Goal: Contribute content: Contribute content

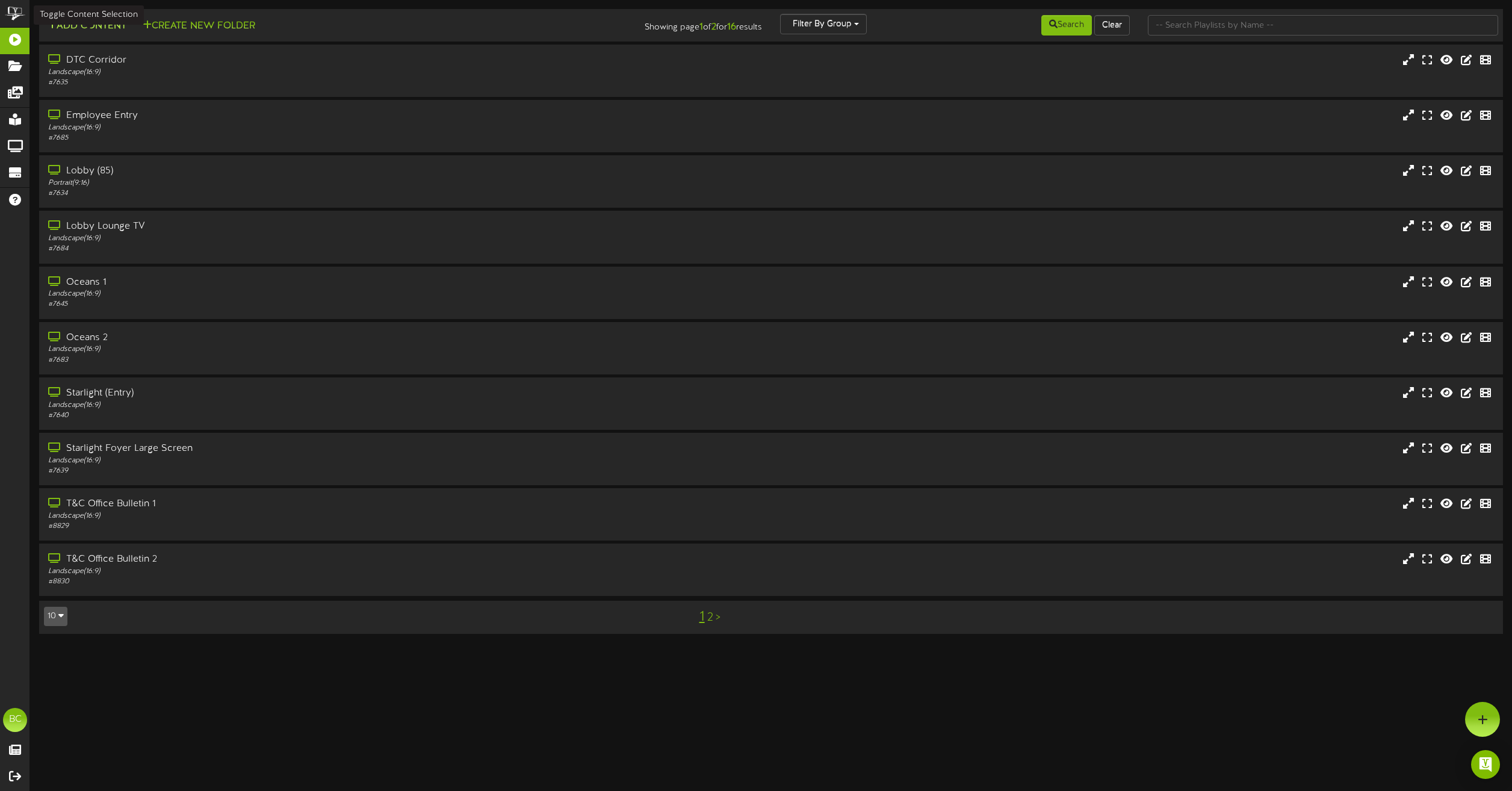
click at [114, 20] on button "Add Content" at bounding box center [87, 26] width 86 height 15
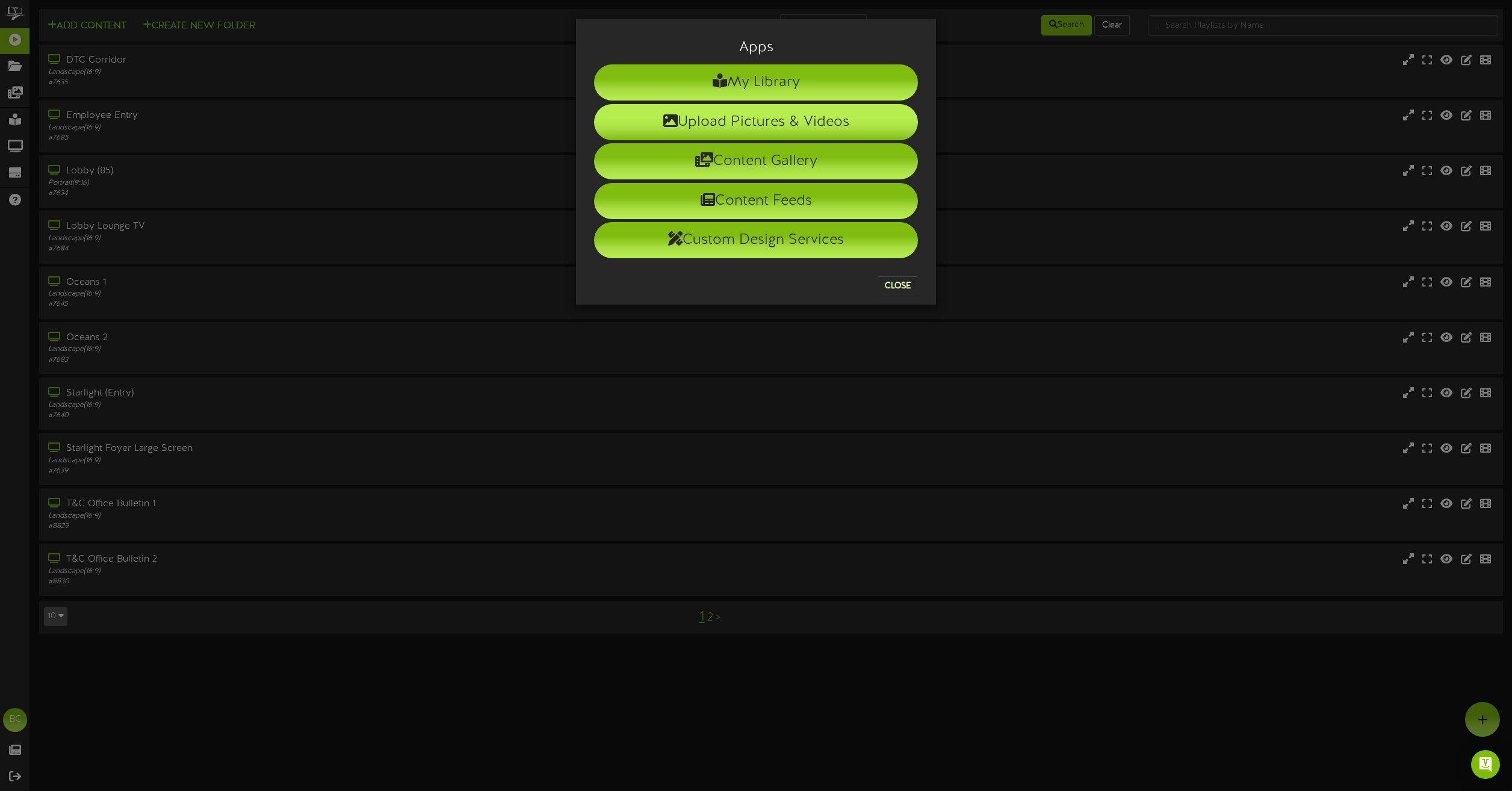
click at [708, 122] on li "Upload Pictures & Videos" at bounding box center [756, 122] width 324 height 36
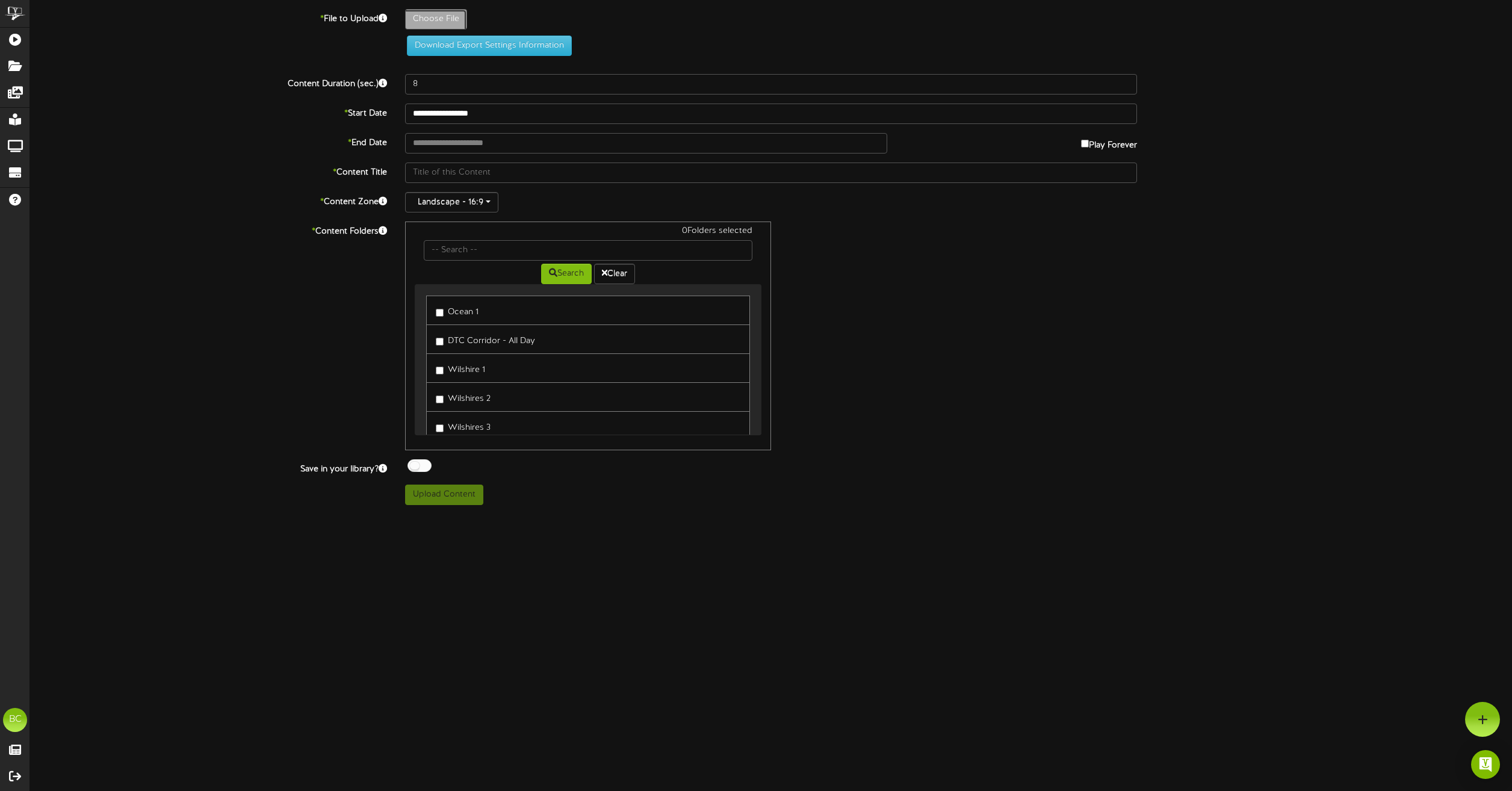
type input "**********"
type input "WatercolorPinkHeartRibbonBreastCancerAwarenessMonthPoster"
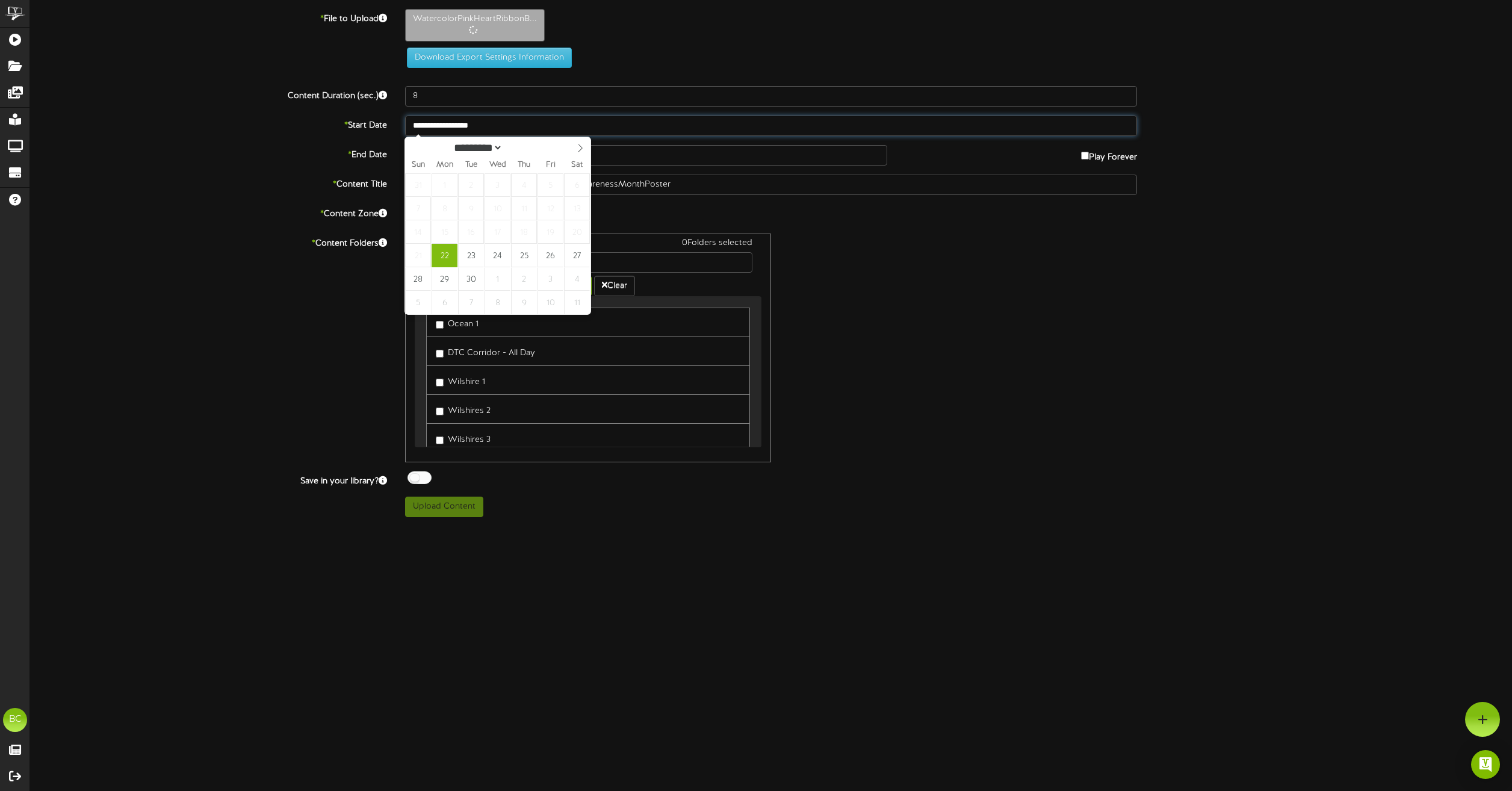
click at [485, 131] on input "**********" at bounding box center [771, 126] width 732 height 20
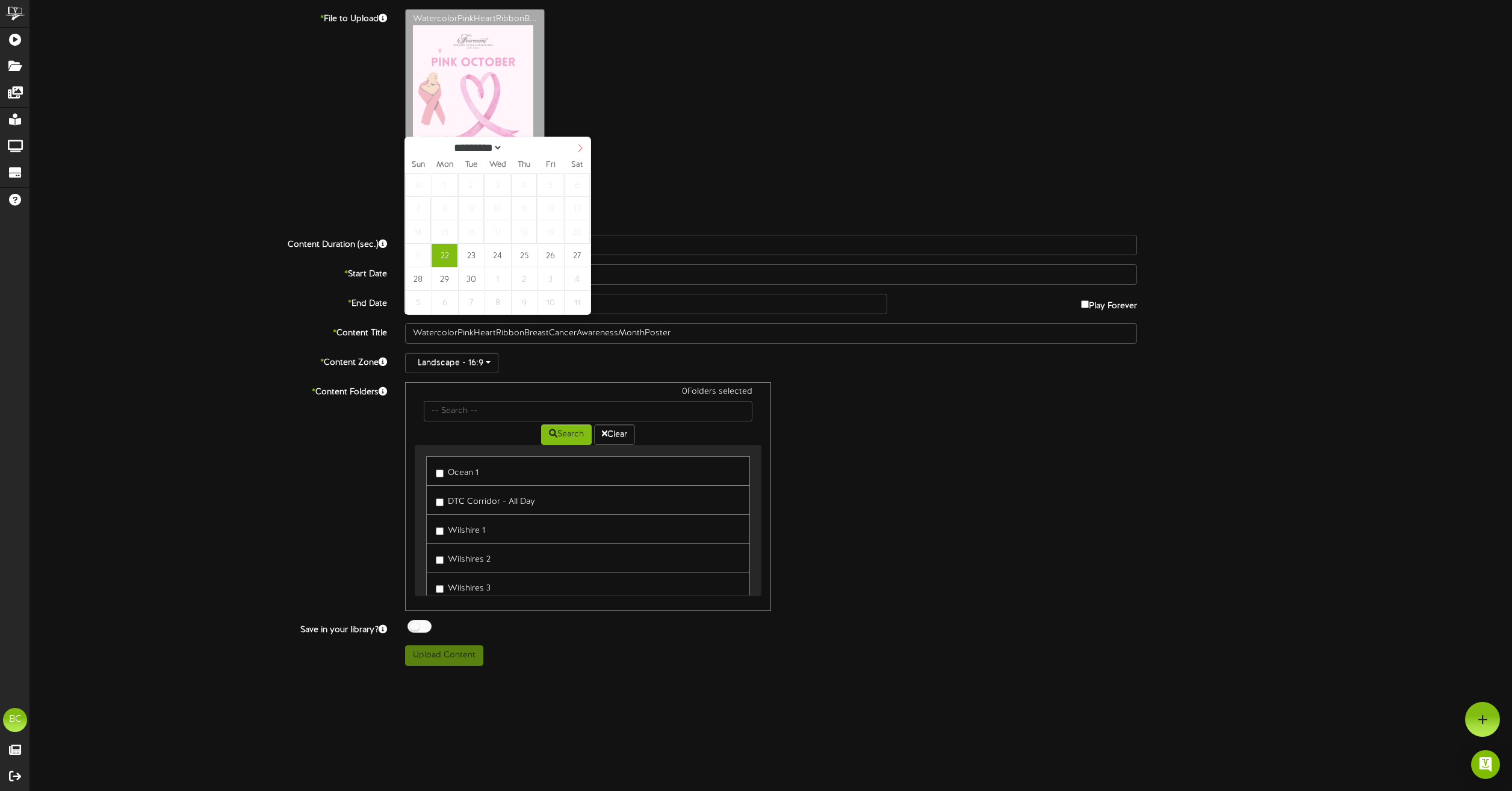
select select "*"
drag, startPoint x: 485, startPoint y: 131, endPoint x: 578, endPoint y: 151, distance: 95.1
click at [578, 151] on icon at bounding box center [580, 148] width 9 height 9
select select "*"
type input "**********"
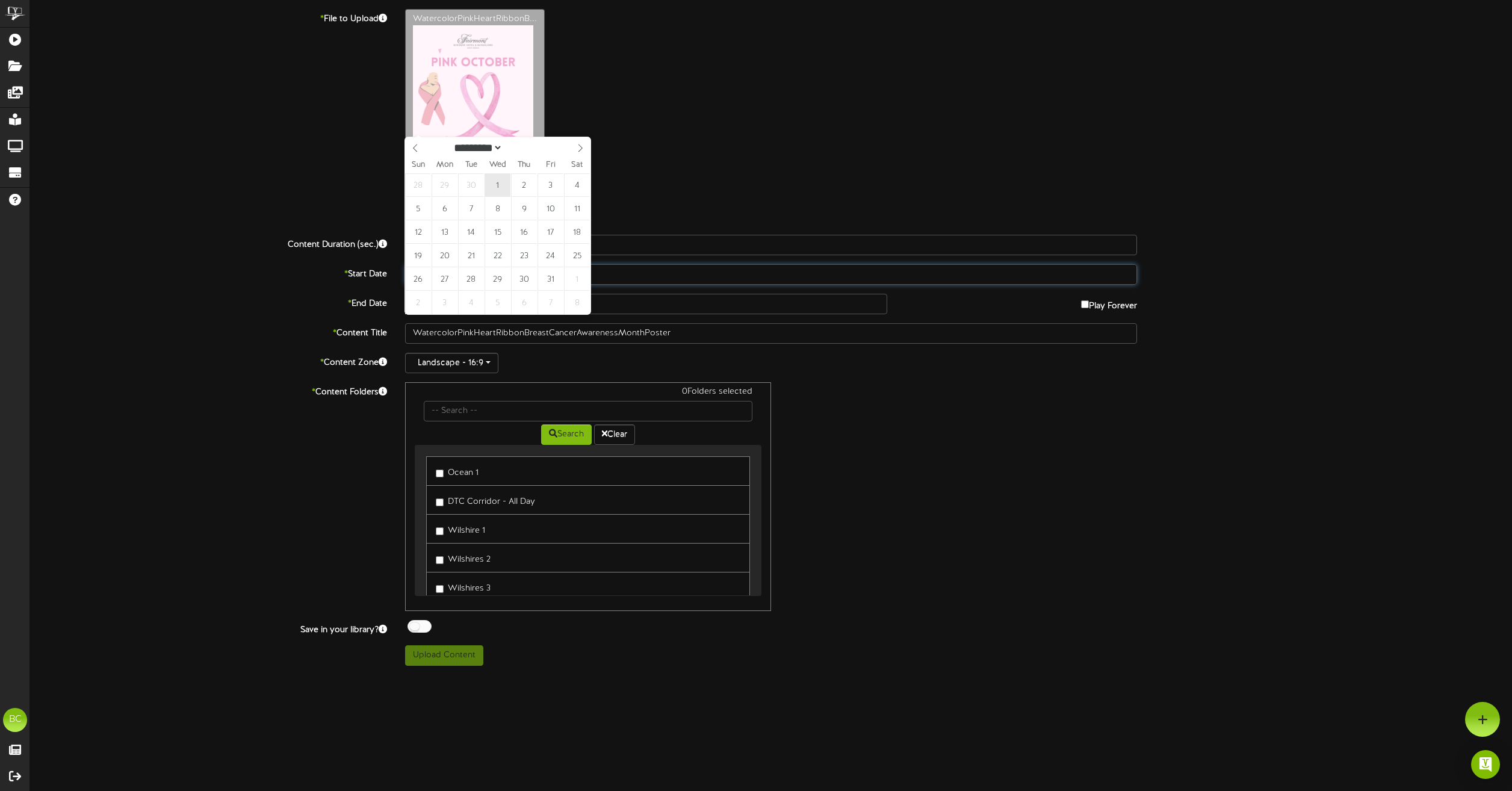
type input "**********"
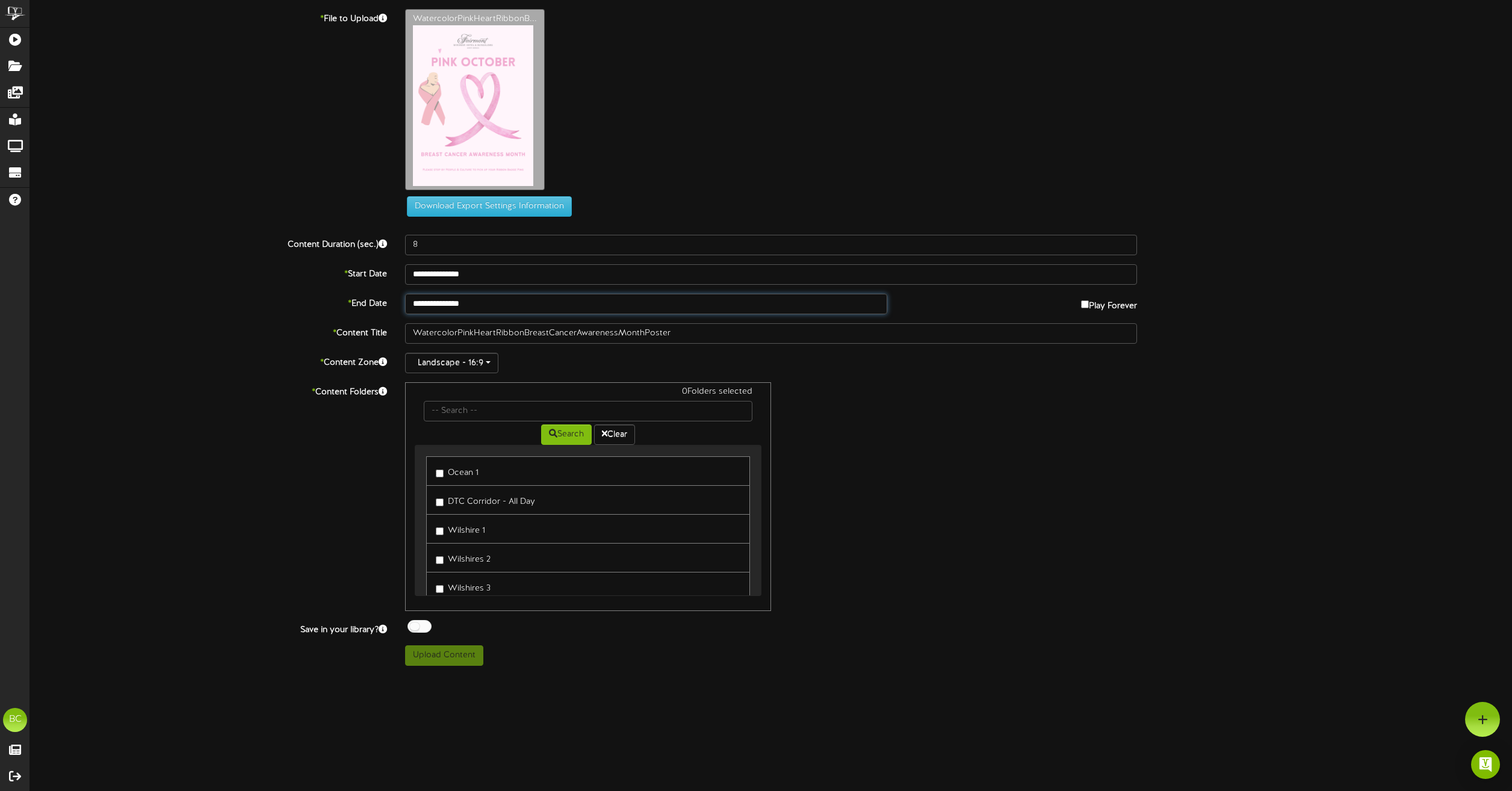
click at [495, 307] on input "**********" at bounding box center [646, 304] width 482 height 20
select select "*"
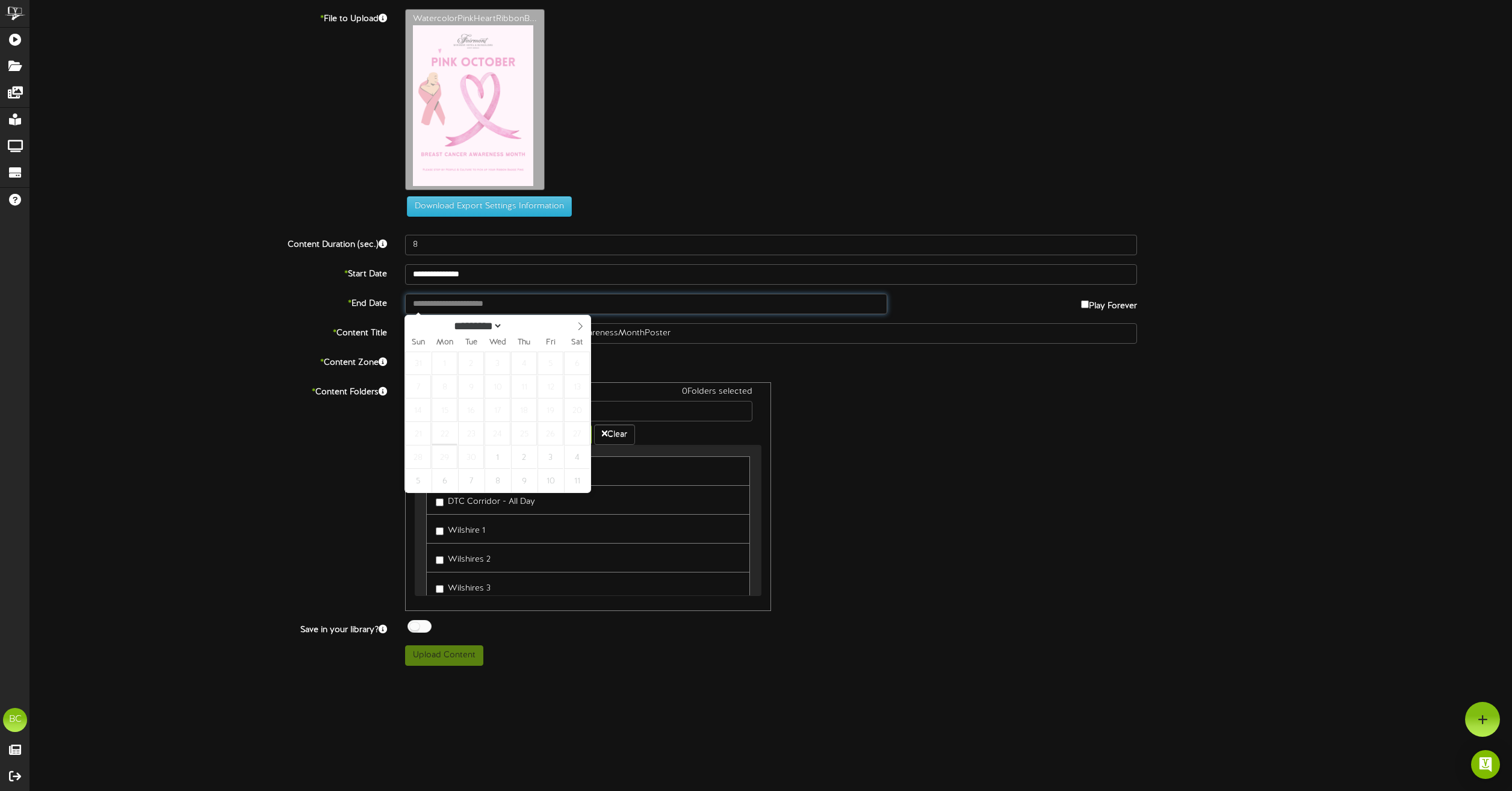
click at [798, 309] on input "text" at bounding box center [646, 304] width 482 height 20
select select "*"
click at [578, 327] on icon at bounding box center [580, 326] width 9 height 9
type input "**********"
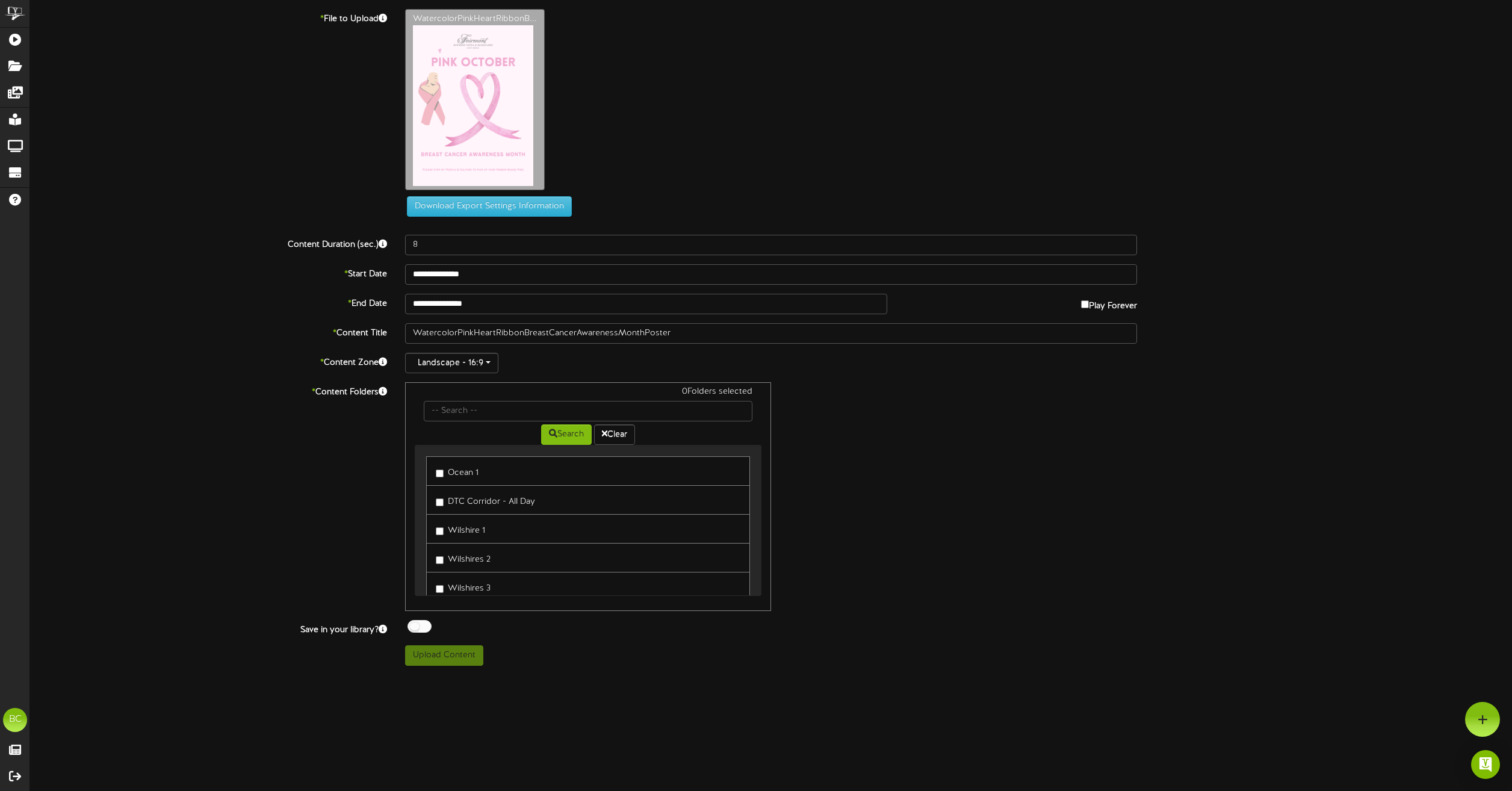
click at [971, 484] on div "0 Folders selected Search Clear Ocean 1 DTC Corridor - All Day Wilshire 1 Wilsh…" at bounding box center [771, 497] width 750 height 229
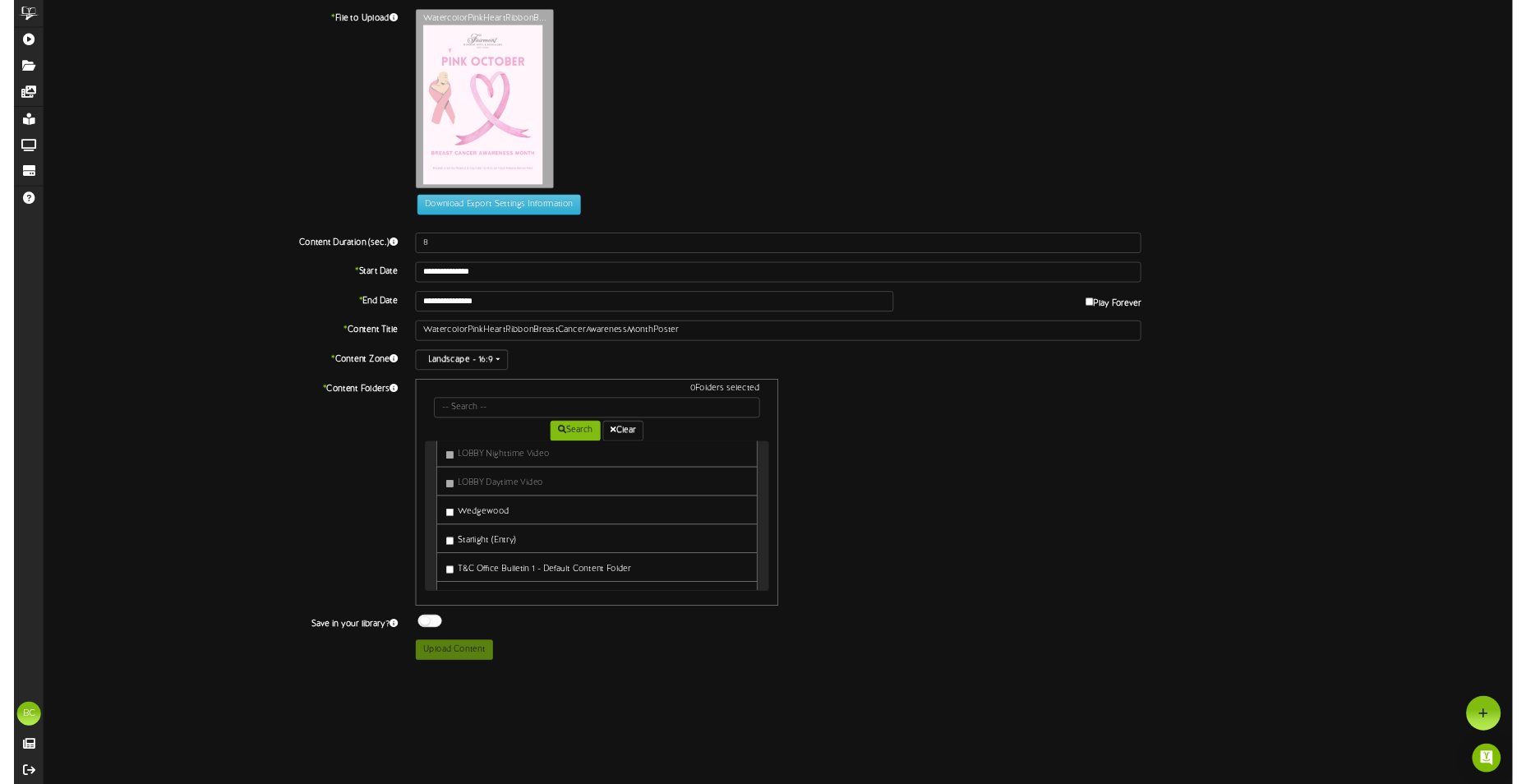
scroll to position [576, 0]
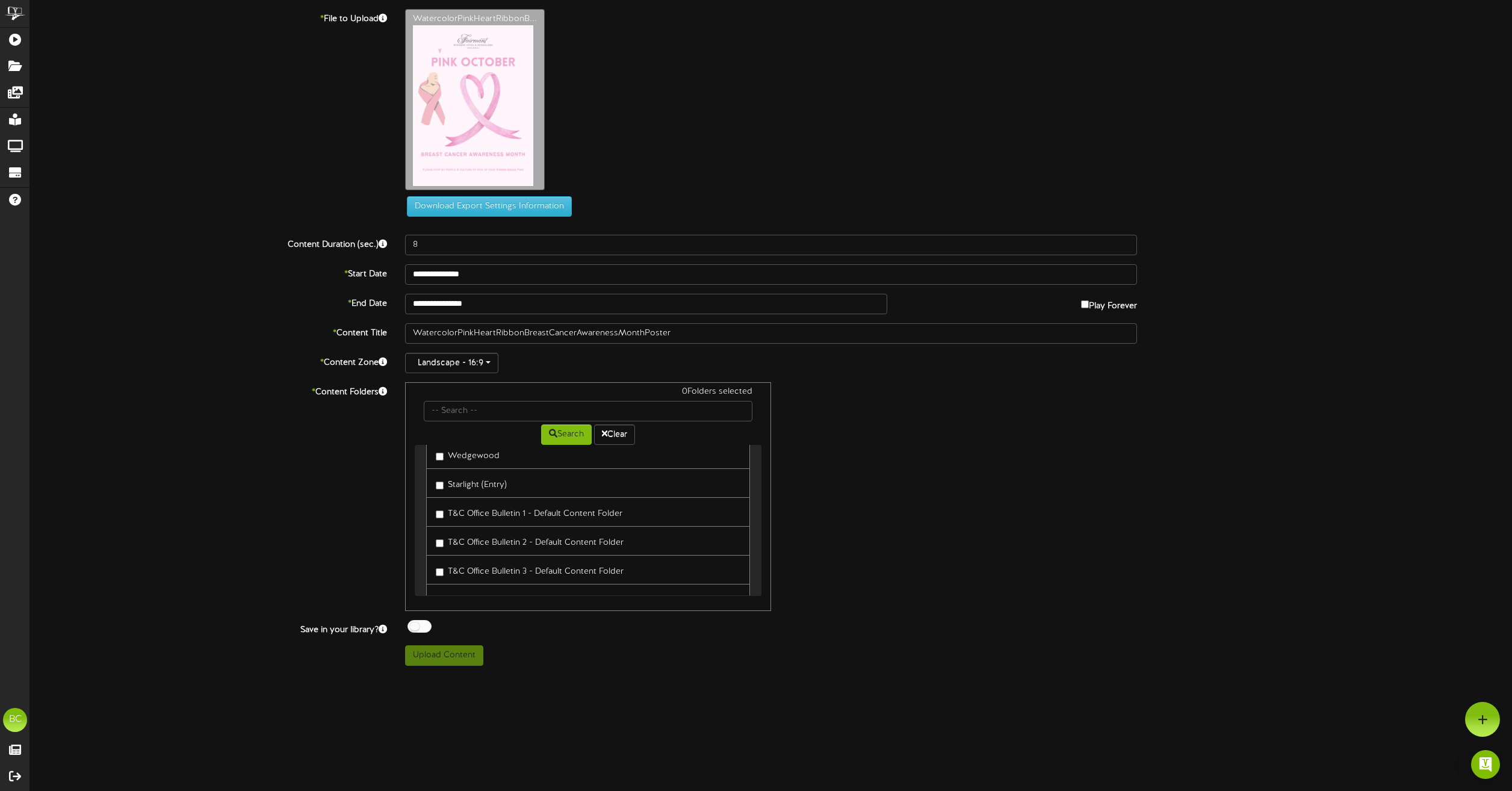
click at [526, 519] on label "T&C Office Bulletin 1 - Default Content Folder" at bounding box center [529, 512] width 187 height 16
click at [525, 546] on label "T&C Office Bulletin 2 - Default Content Folder" at bounding box center [530, 541] width 188 height 16
click at [827, 560] on div "2 Folders selected Search Clear Ocean 1 DTC Corridor - All Day Wilshire 1 Wilsh…" at bounding box center [771, 497] width 750 height 229
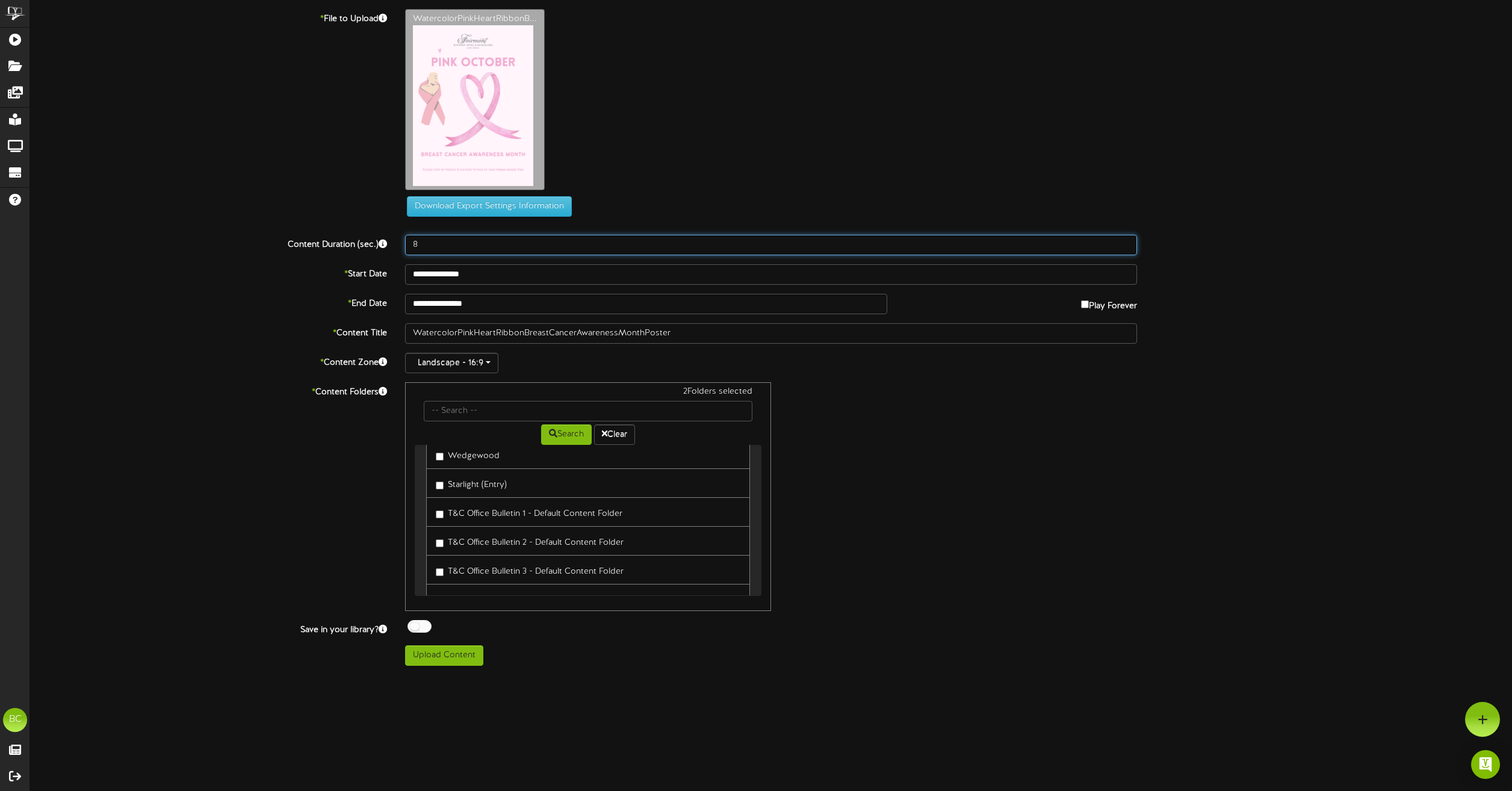
drag, startPoint x: 458, startPoint y: 249, endPoint x: 396, endPoint y: 246, distance: 62.1
click at [396, 246] on div "8" at bounding box center [771, 245] width 750 height 20
type input "15"
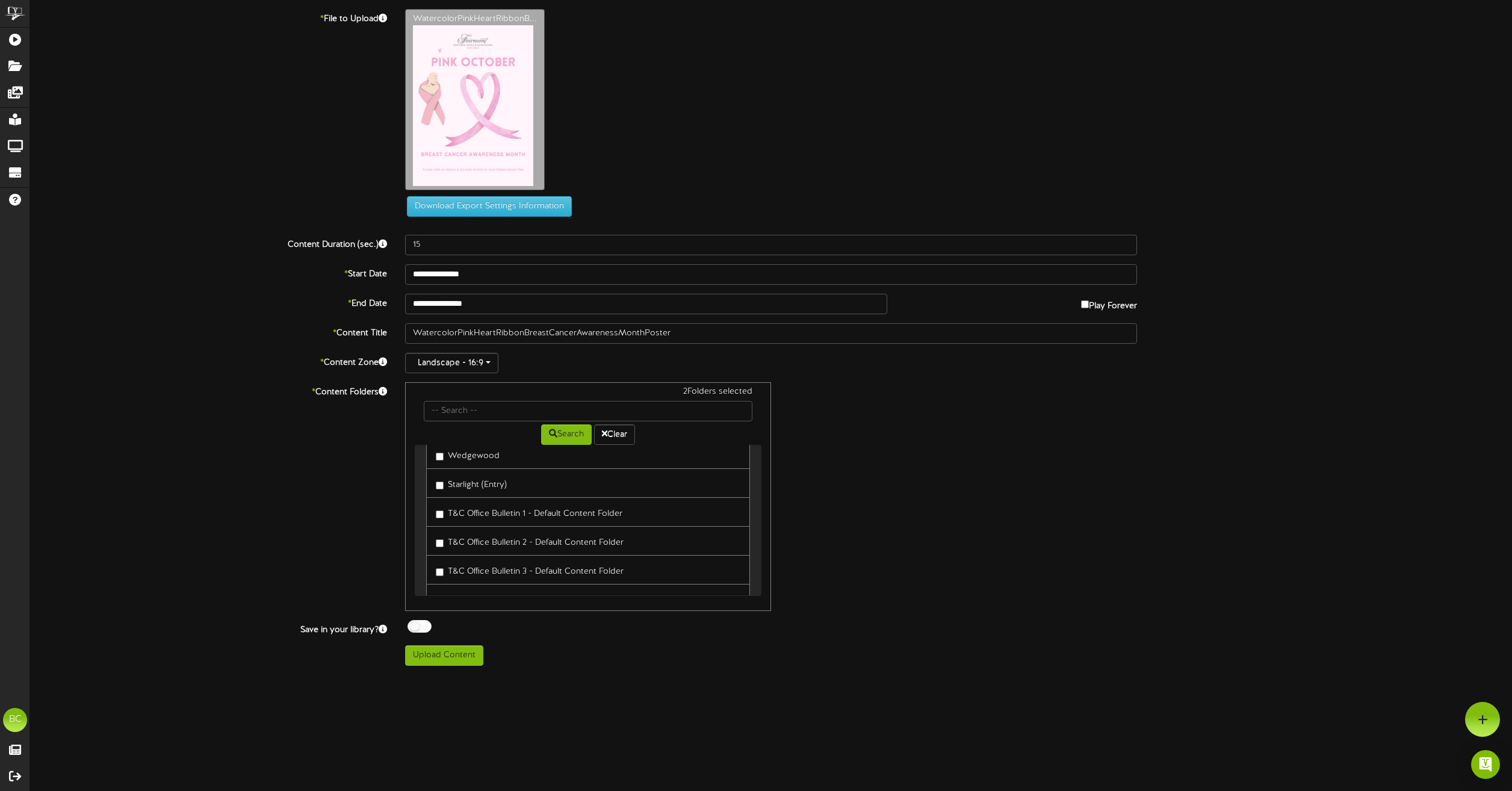
click at [1246, 675] on html "ChannelValet Playlists Folders Messages My Library Groups Devices Help BC Brian…" at bounding box center [756, 338] width 1512 height 675
click at [465, 655] on button "Upload Content" at bounding box center [444, 655] width 78 height 20
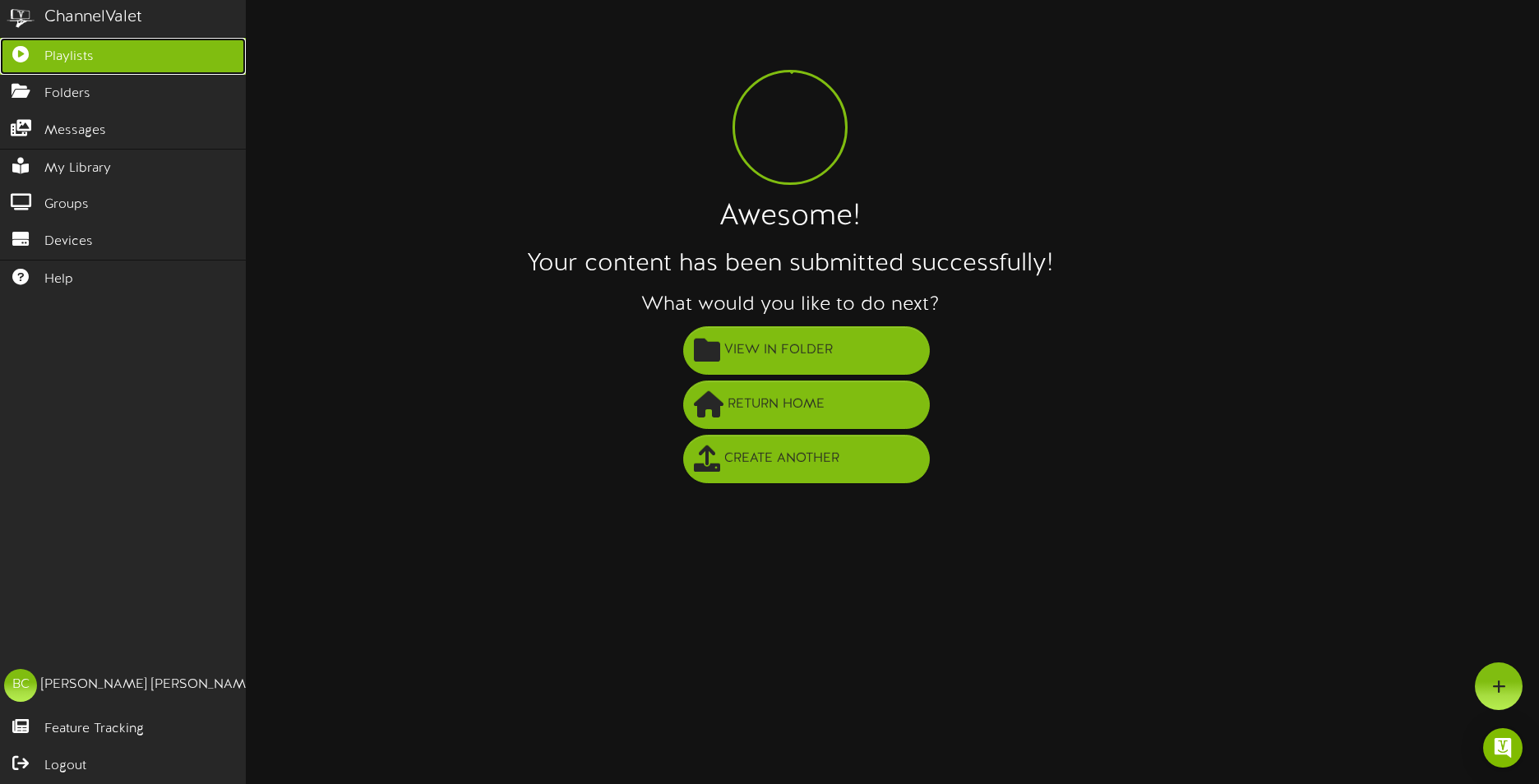
click at [79, 62] on span "Playlists" at bounding box center [68, 57] width 49 height 19
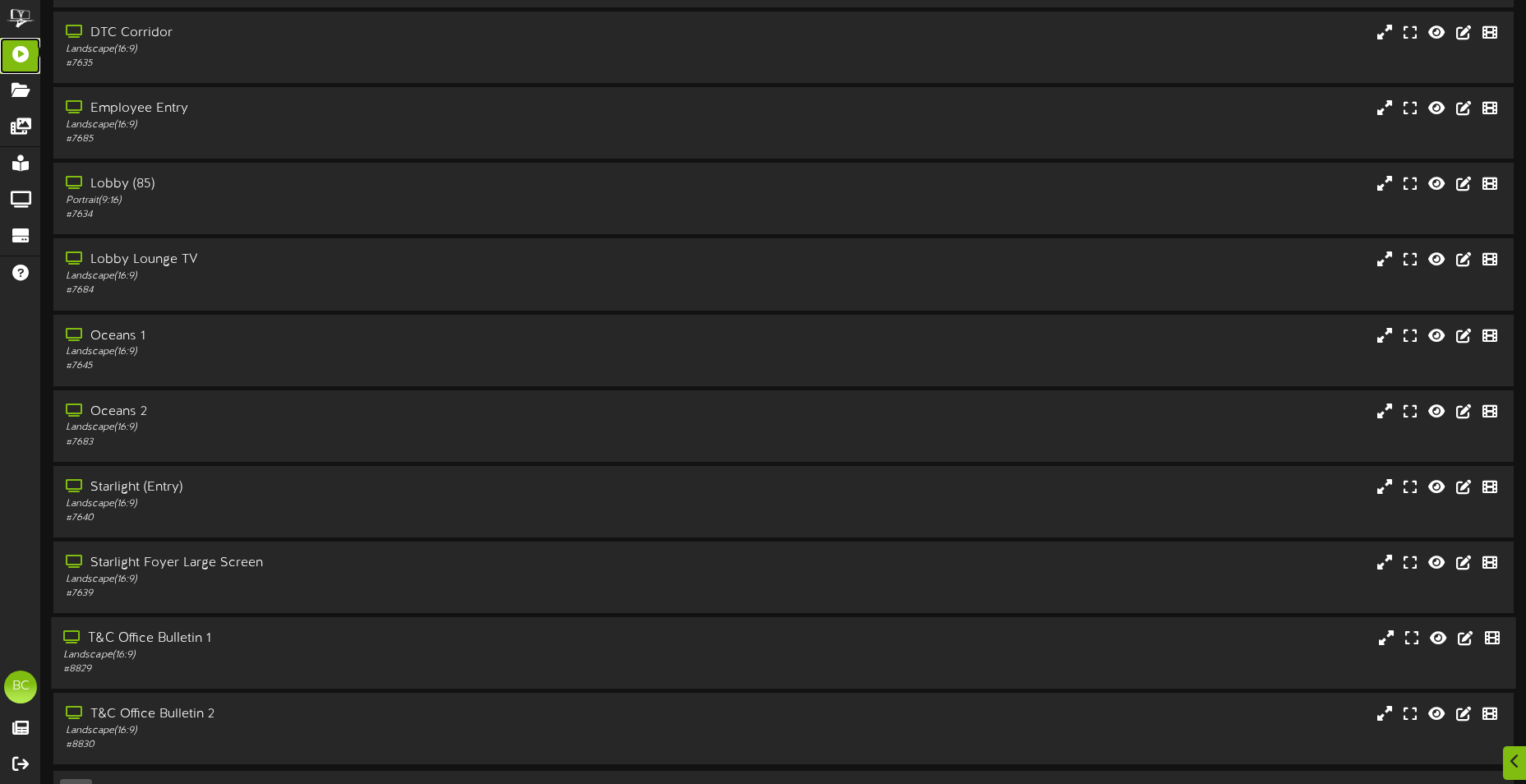
scroll to position [98, 0]
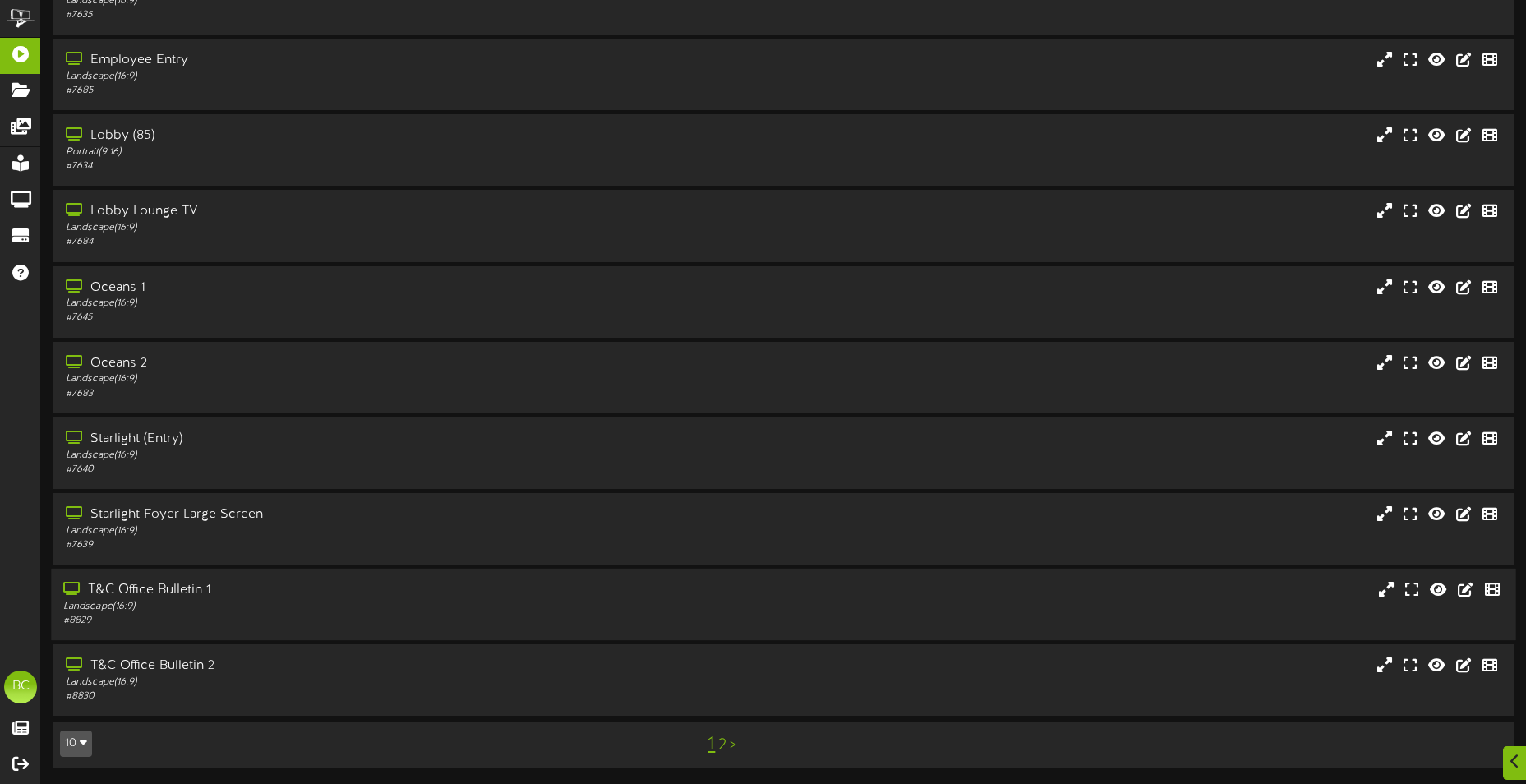
click at [206, 595] on div "T&C Office Bulletin 1" at bounding box center [356, 590] width 586 height 19
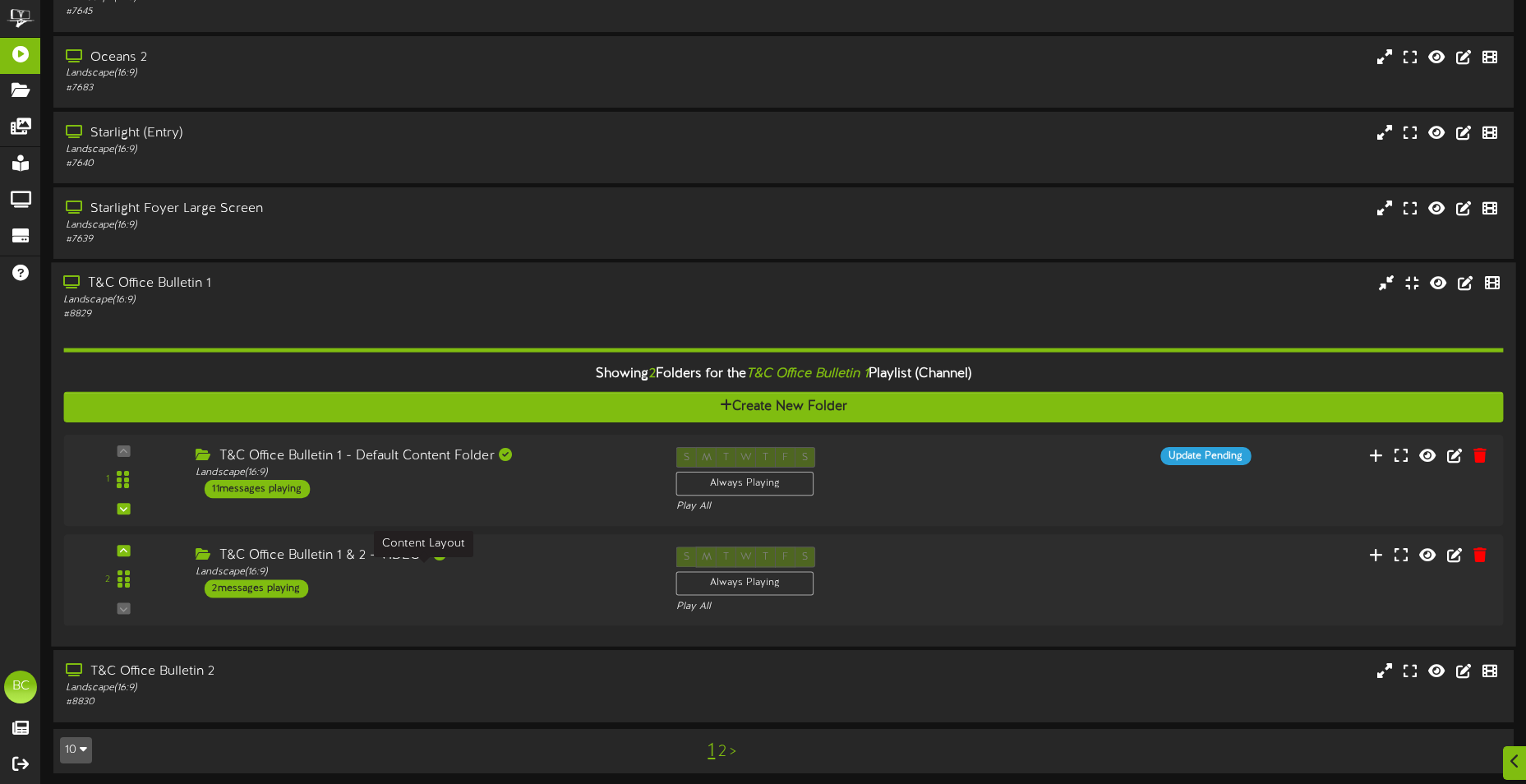
scroll to position [410, 0]
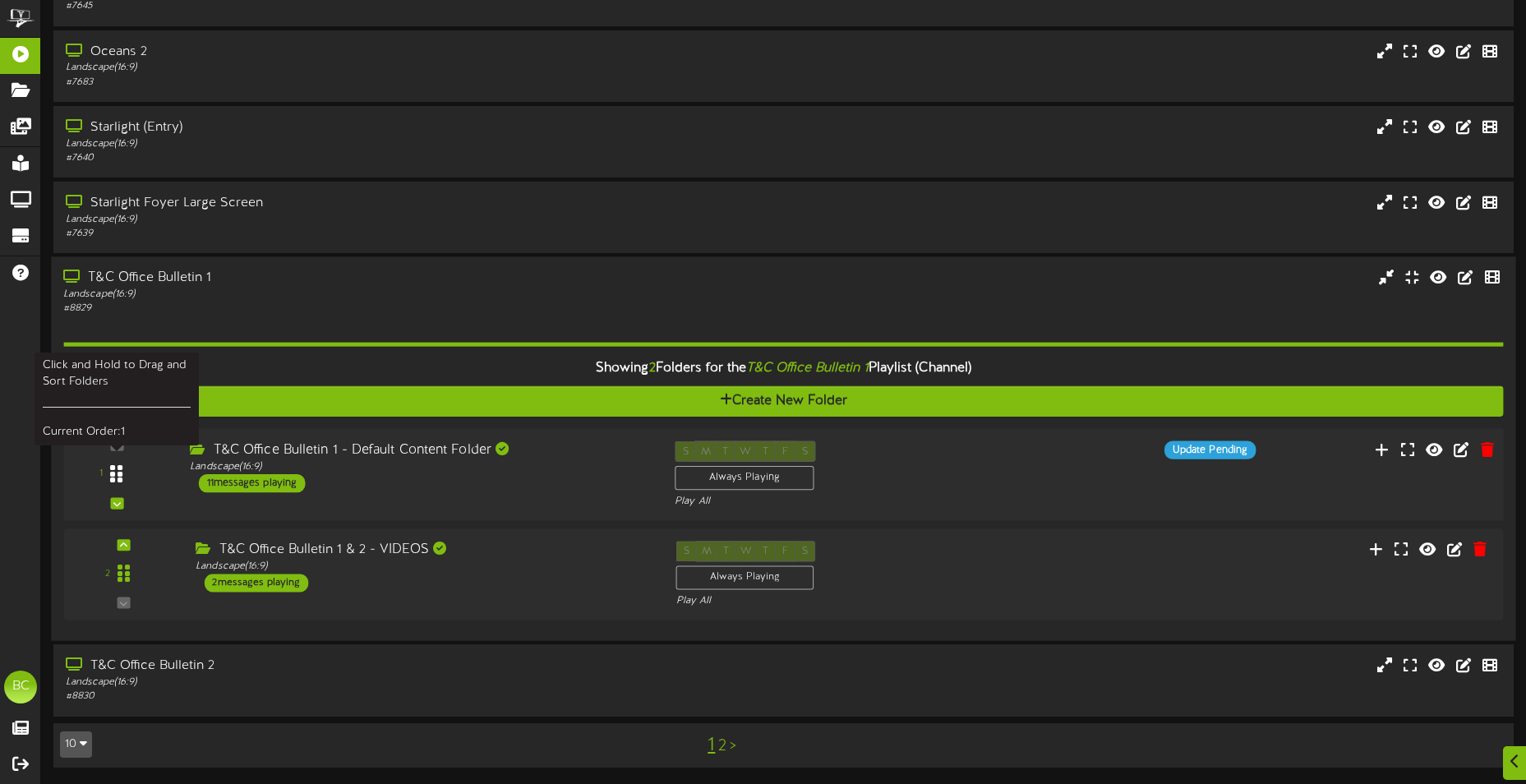
click at [125, 471] on div at bounding box center [117, 474] width 38 height 42
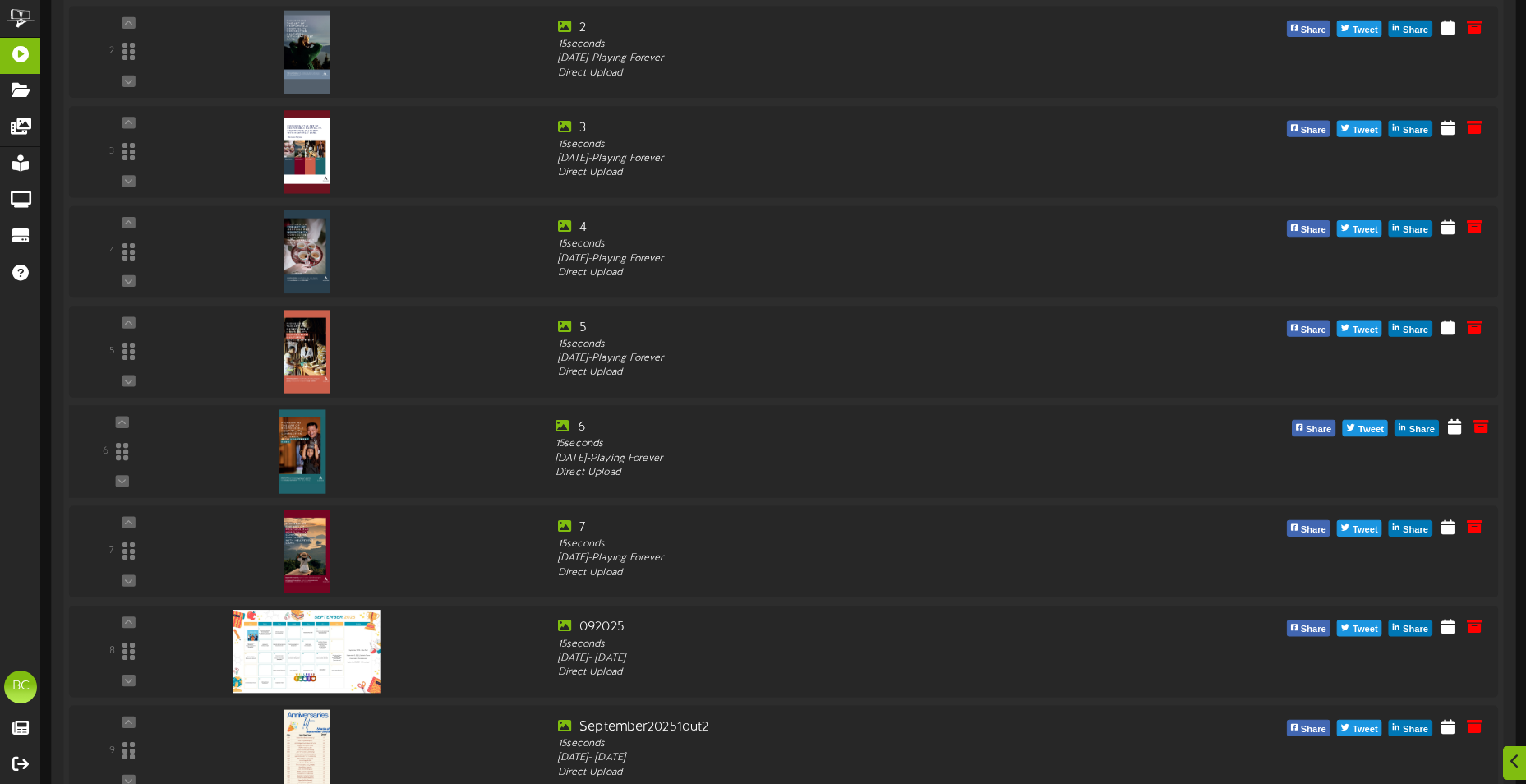
scroll to position [1477, 0]
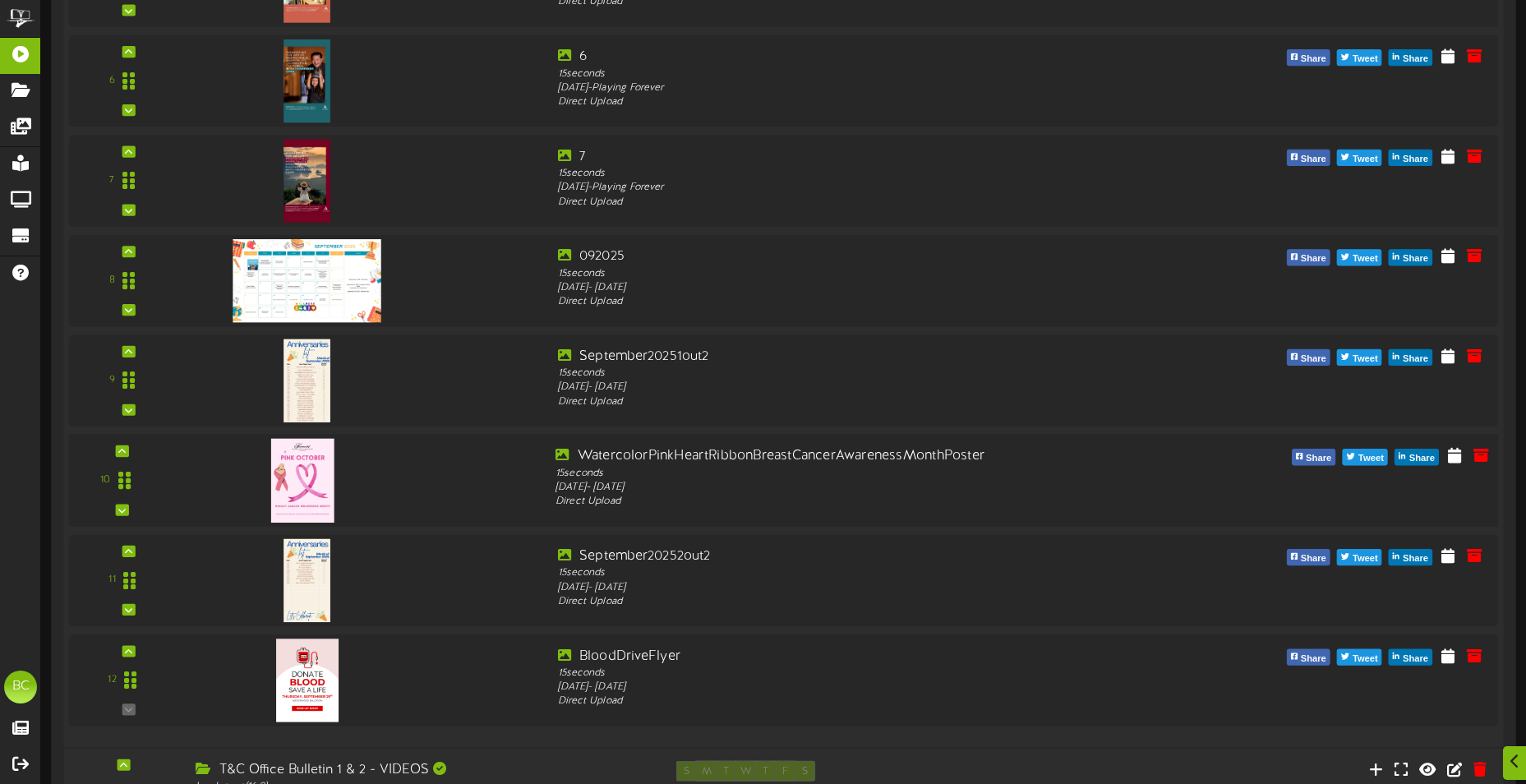
click at [287, 474] on img at bounding box center [302, 480] width 63 height 84
